Goal: Find specific page/section: Find specific page/section

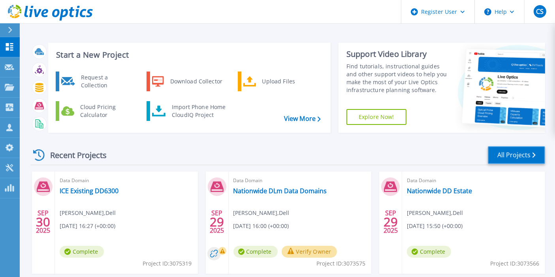
click at [521, 155] on link "All Projects" at bounding box center [516, 155] width 57 height 18
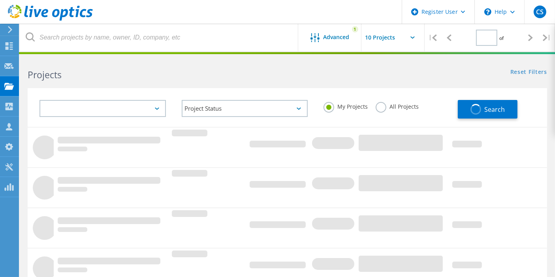
type input "1"
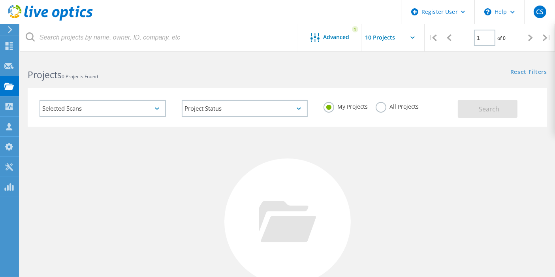
click at [381, 108] on label "All Projects" at bounding box center [397, 106] width 43 height 8
click at [0, 0] on input "All Projects" at bounding box center [0, 0] width 0 height 0
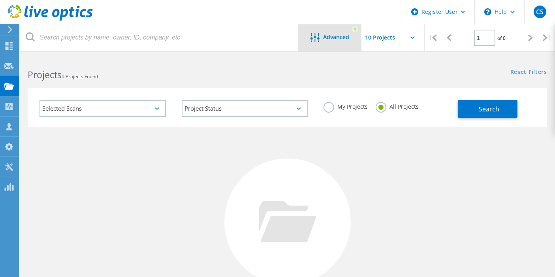
click at [323, 41] on div at bounding box center [316, 38] width 13 height 10
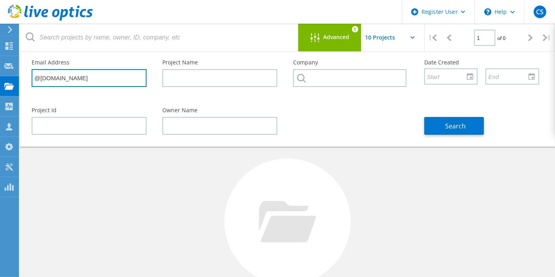
click at [78, 79] on input "@[DOMAIN_NAME]" at bounding box center [89, 78] width 115 height 18
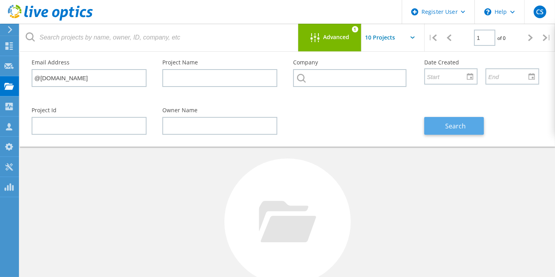
click at [452, 122] on span "Search" at bounding box center [455, 126] width 21 height 9
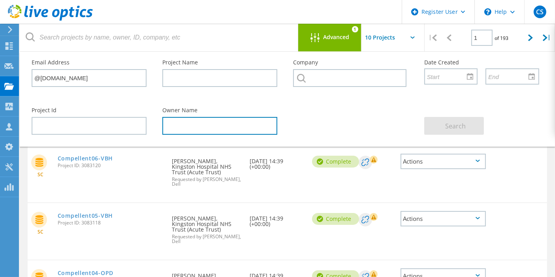
click at [212, 126] on input "text" at bounding box center [219, 126] width 115 height 18
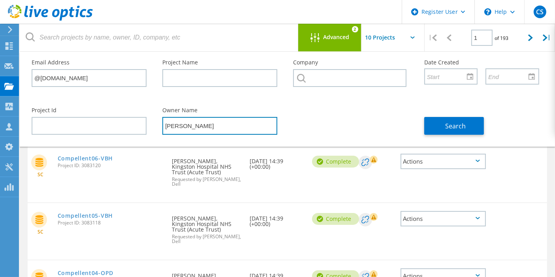
type input "[PERSON_NAME]"
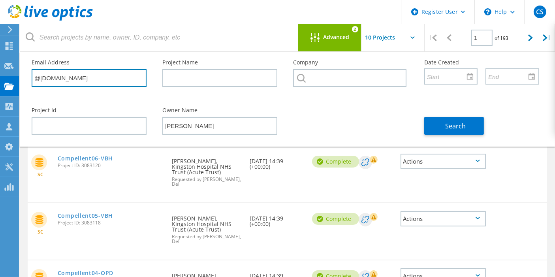
click at [66, 81] on input "@[DOMAIN_NAME]" at bounding box center [89, 78] width 115 height 18
type input "[PERSON_NAME][EMAIL_ADDRESS][DOMAIN_NAME]"
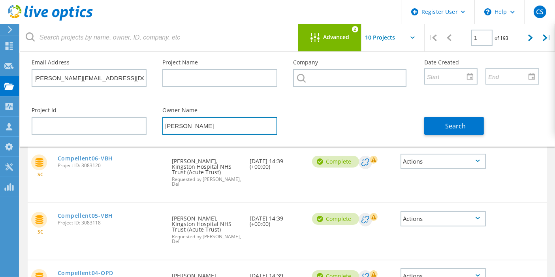
click at [197, 128] on input "[PERSON_NAME]" at bounding box center [219, 126] width 115 height 18
type input "j"
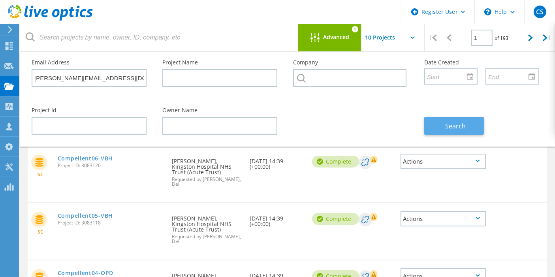
click at [462, 122] on span "Search" at bounding box center [455, 126] width 21 height 9
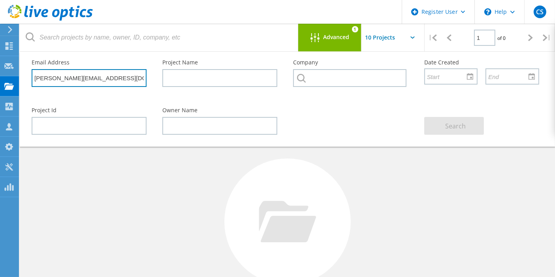
click at [49, 78] on input "[PERSON_NAME][EMAIL_ADDRESS][DOMAIN_NAME]" at bounding box center [89, 78] width 115 height 18
type input "[PERSON_NAME][EMAIL_ADDRESS][PERSON_NAME][DOMAIN_NAME]"
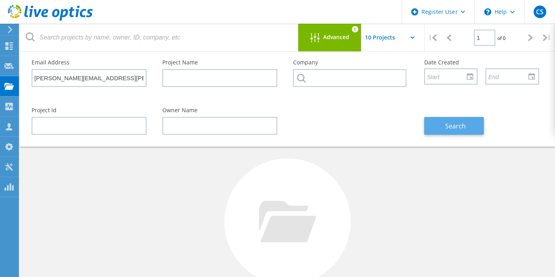
click at [460, 128] on span "Search" at bounding box center [455, 126] width 21 height 9
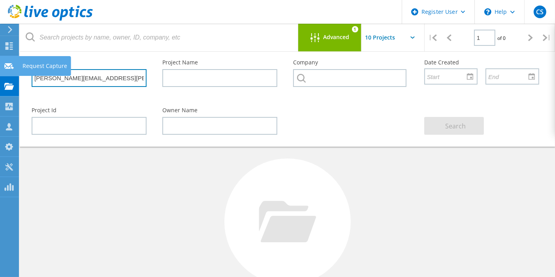
drag, startPoint x: 101, startPoint y: 79, endPoint x: 0, endPoint y: 73, distance: 101.7
click at [0, 73] on div "Register User \n Help Explore Helpful Articles Contact Support CS Dell User [PE…" at bounding box center [277, 210] width 555 height 306
click at [106, 81] on input "[PERSON_NAME][EMAIL_ADDRESS][PERSON_NAME][DOMAIN_NAME]" at bounding box center [89, 78] width 115 height 18
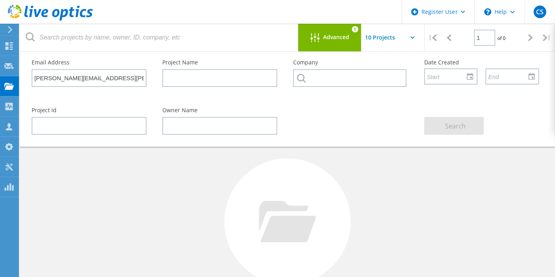
click at [332, 37] on span "Advanced" at bounding box center [336, 37] width 26 height 6
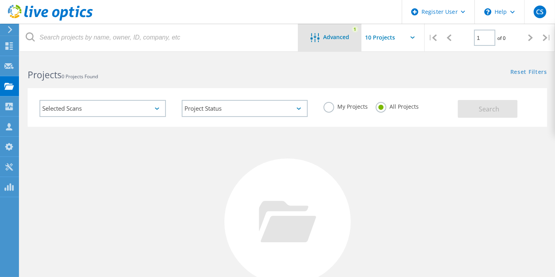
click at [317, 39] on icon at bounding box center [314, 37] width 9 height 9
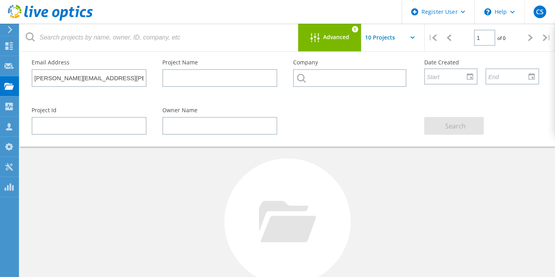
click at [414, 40] on input "text" at bounding box center [400, 38] width 79 height 28
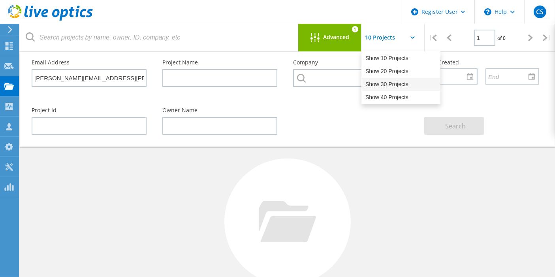
click at [394, 94] on div "Show 40 Projects" at bounding box center [401, 97] width 78 height 13
type input "Show 40 Projects"
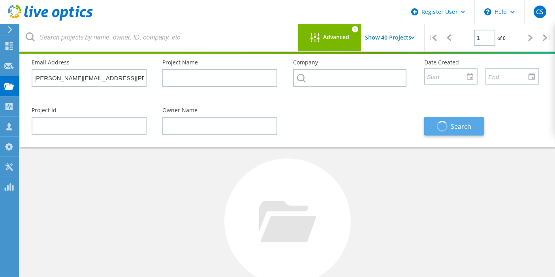
click at [461, 126] on span "Search" at bounding box center [461, 126] width 21 height 9
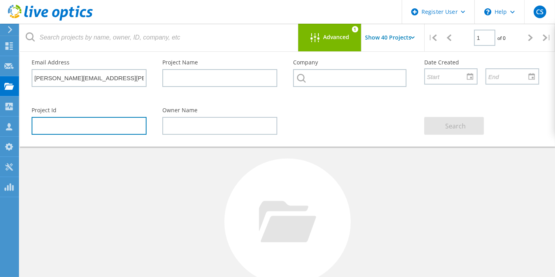
click at [97, 125] on input "text" at bounding box center [89, 126] width 115 height 18
click at [332, 40] on span "Advanced" at bounding box center [336, 37] width 26 height 6
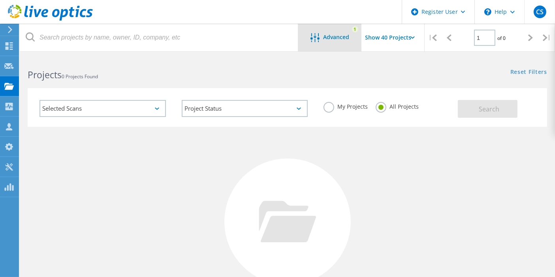
click at [332, 40] on span "Advanced" at bounding box center [336, 37] width 26 height 6
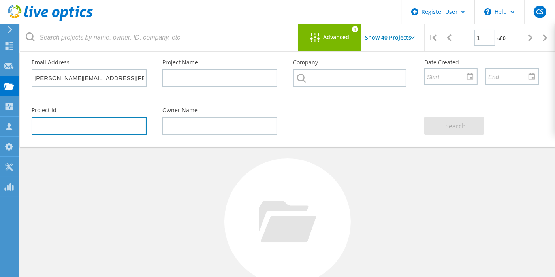
click at [68, 126] on input "text" at bounding box center [89, 126] width 115 height 18
type input "3064232"
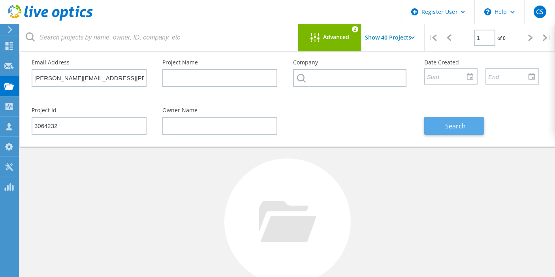
click at [452, 125] on span "Search" at bounding box center [455, 126] width 21 height 9
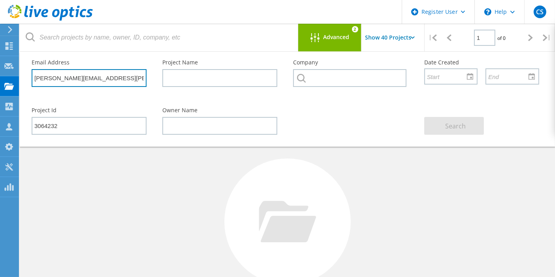
click at [107, 75] on input "[PERSON_NAME][EMAIL_ADDRESS][PERSON_NAME][DOMAIN_NAME]" at bounding box center [89, 78] width 115 height 18
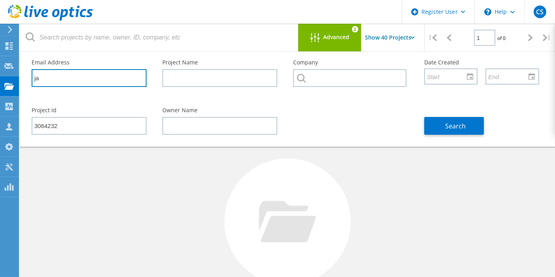
type input "j"
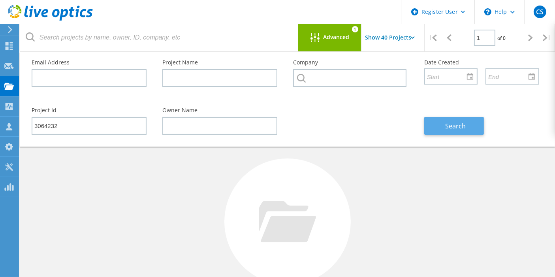
click at [456, 126] on span "Search" at bounding box center [455, 126] width 21 height 9
click at [333, 35] on span "Advanced" at bounding box center [336, 37] width 26 height 6
